Goal: Task Accomplishment & Management: Use online tool/utility

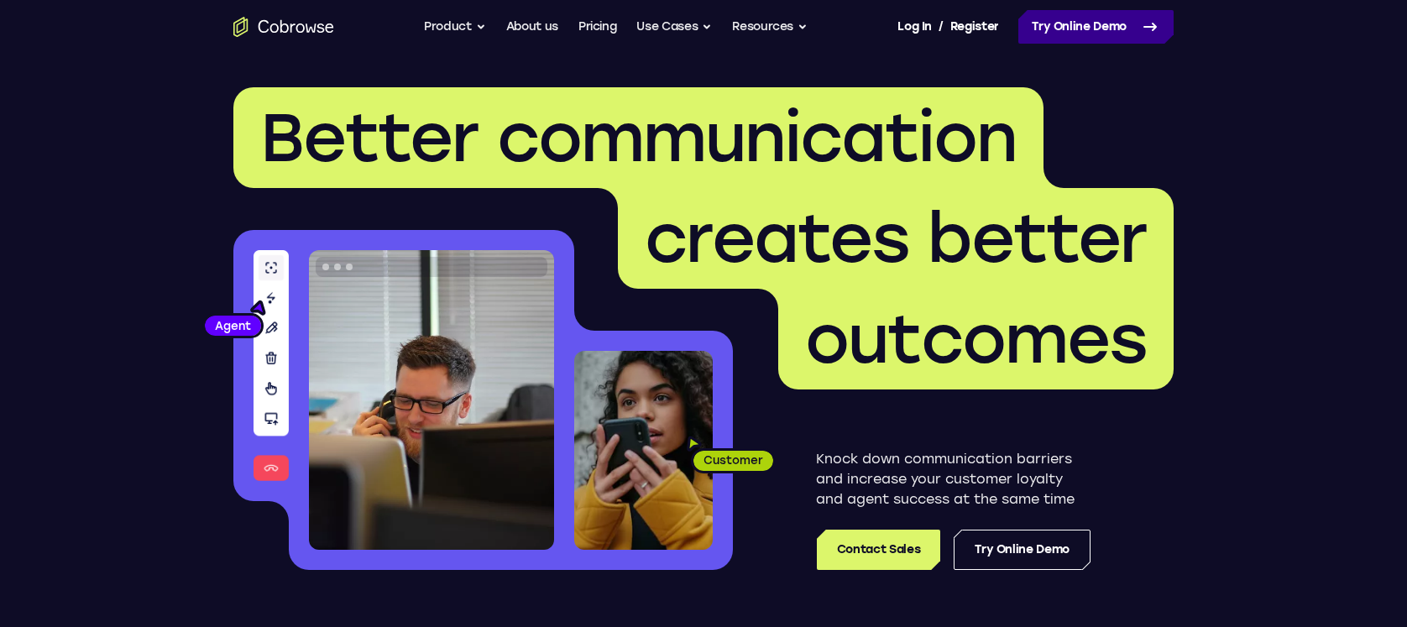
click at [1054, 34] on link "Try Online Demo" at bounding box center [1095, 27] width 155 height 34
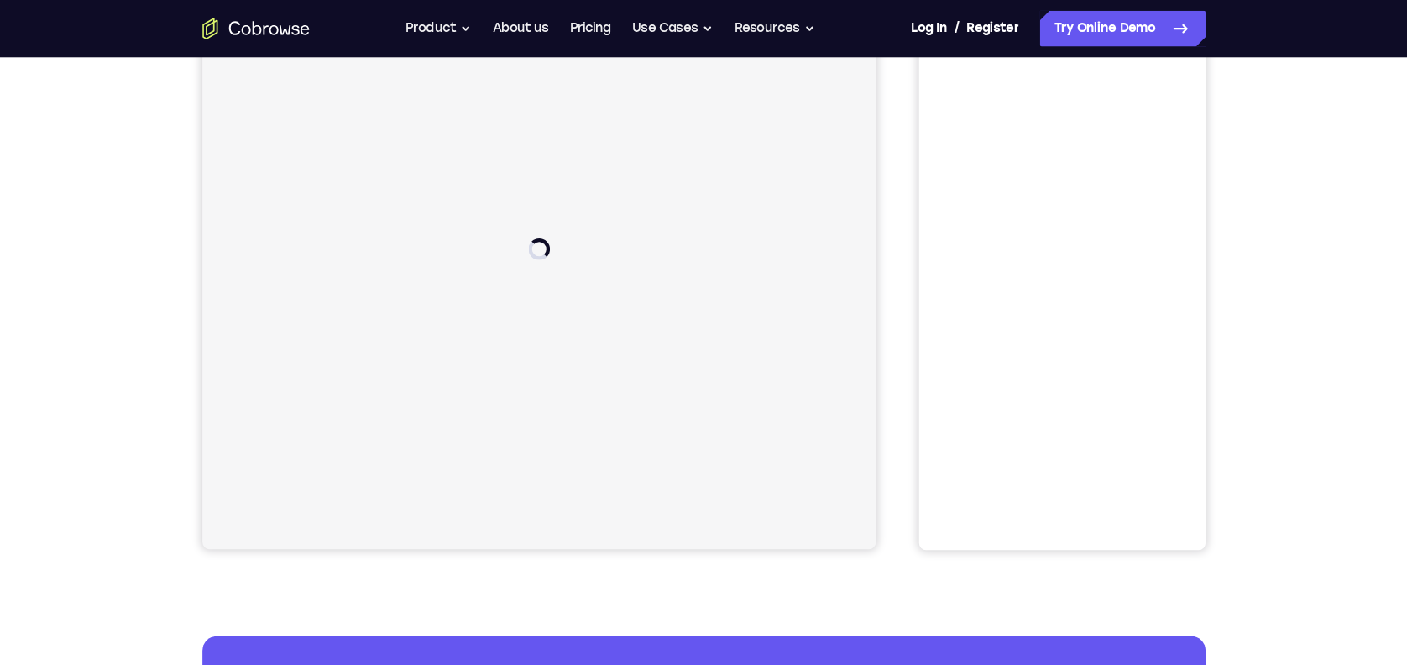
scroll to position [266, 0]
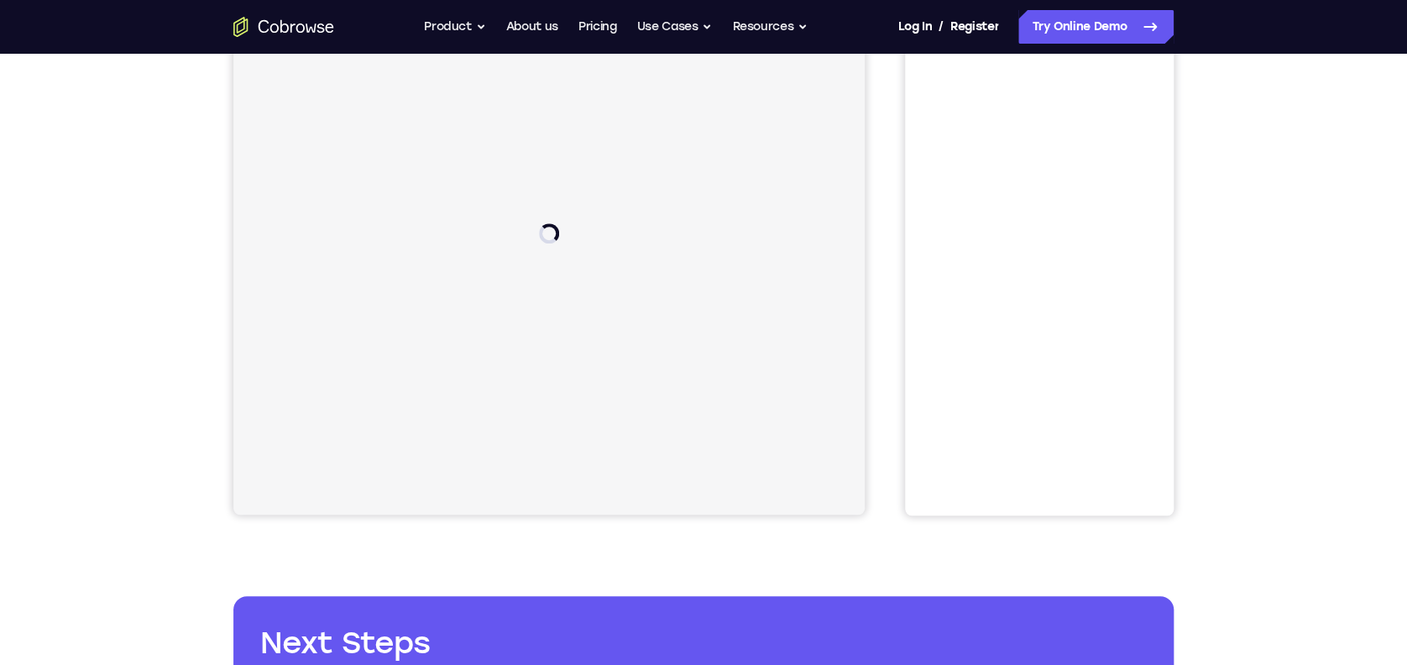
drag, startPoint x: 1025, startPoint y: 0, endPoint x: 919, endPoint y: 552, distance: 562.4
click at [919, 498] on div "Your Support Agent Your Customer Web iOS Android Next Steps We’d be happy to gi…" at bounding box center [703, 341] width 1075 height 1107
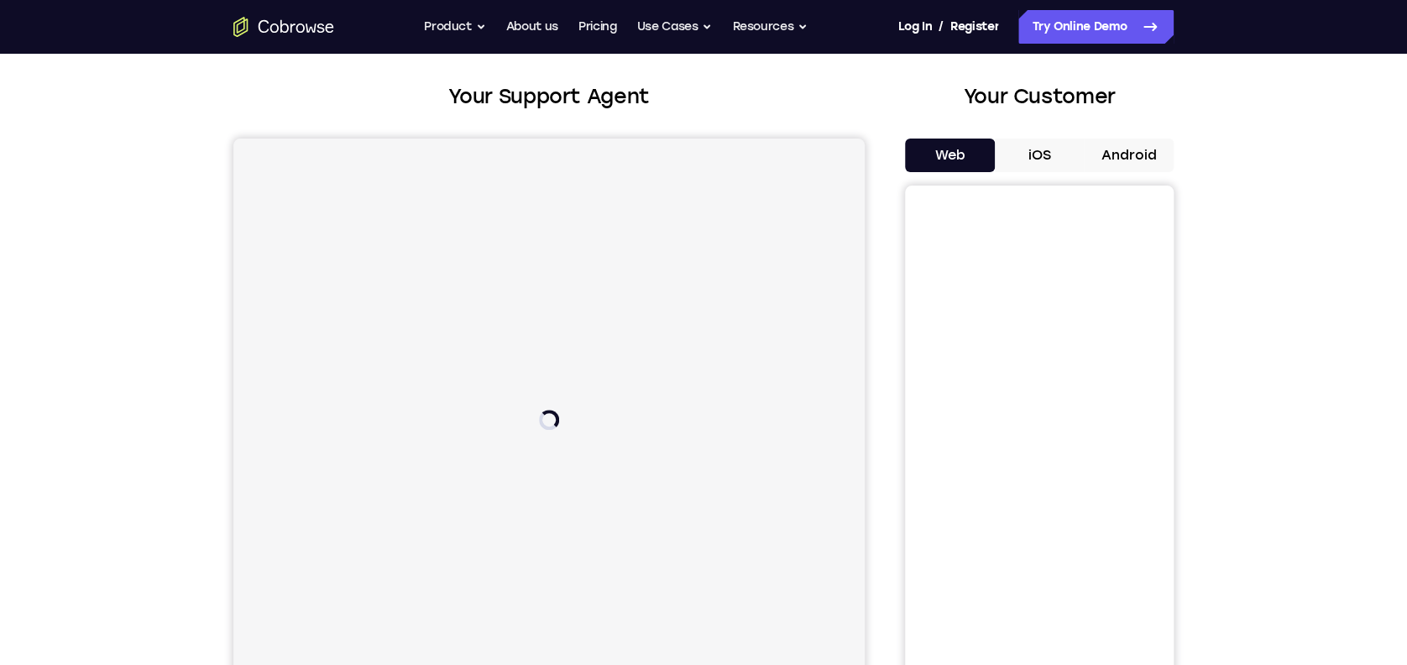
scroll to position [81, 0]
click at [1054, 139] on button "Android" at bounding box center [1129, 155] width 90 height 34
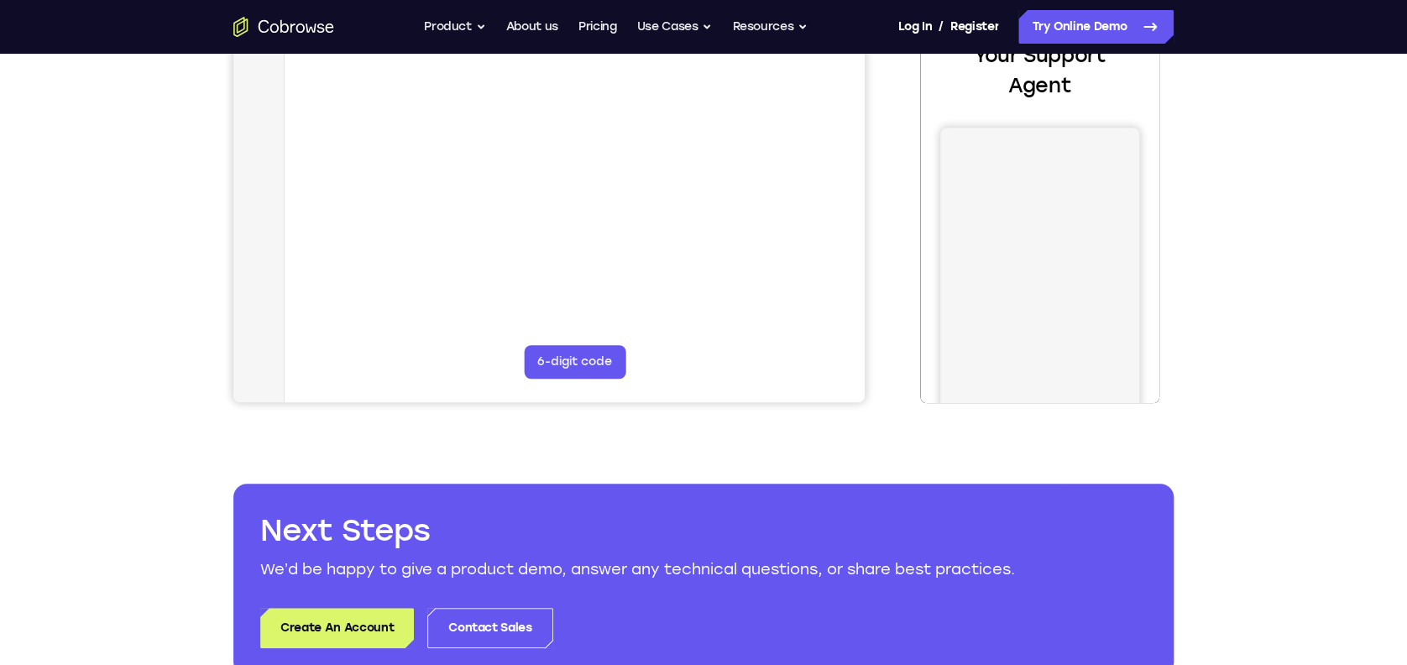
scroll to position [0, 0]
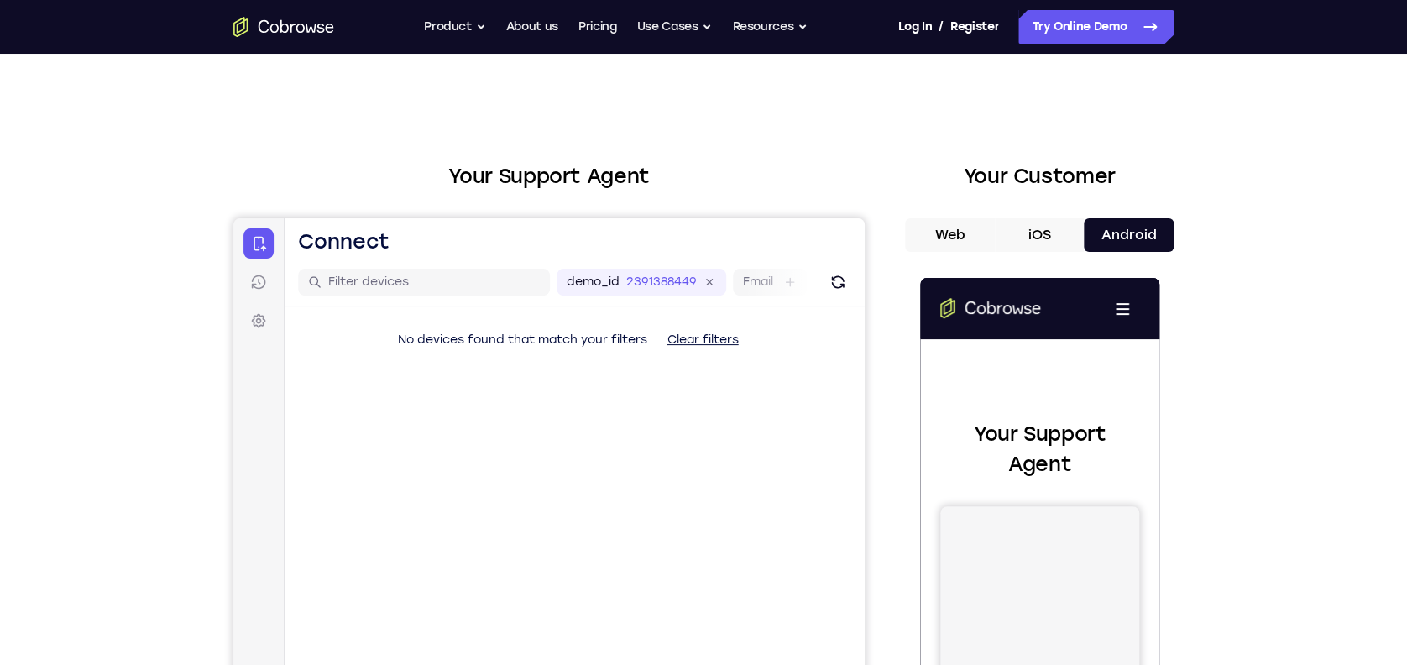
click at [1054, 222] on button "Android" at bounding box center [1129, 235] width 90 height 34
